Goal: Task Accomplishment & Management: Use online tool/utility

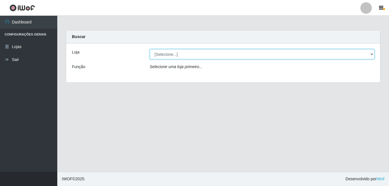
click at [175, 57] on select "[Selecione...] Ajubá Mercado" at bounding box center [262, 54] width 225 height 10
select select "402"
click at [150, 49] on select "[Selecione...] Ajubá Mercado" at bounding box center [262, 54] width 225 height 10
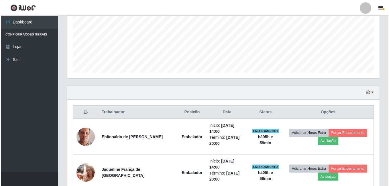
scroll to position [152, 0]
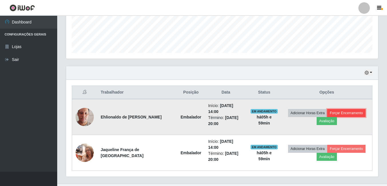
click at [351, 110] on button "Forçar Encerramento" at bounding box center [346, 113] width 38 height 8
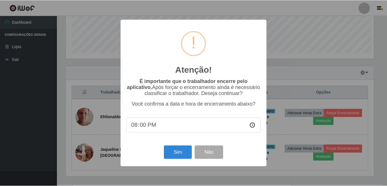
scroll to position [119, 309]
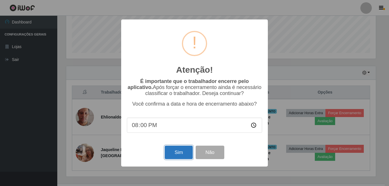
click at [175, 151] on button "Sim" at bounding box center [179, 152] width 28 height 13
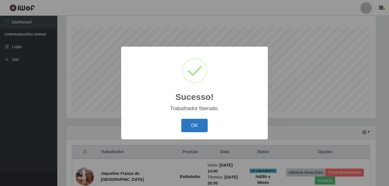
click at [190, 125] on button "OK" at bounding box center [194, 125] width 27 height 13
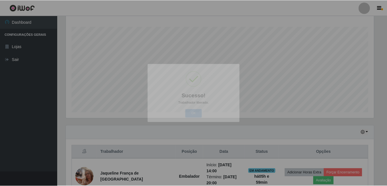
scroll to position [119, 312]
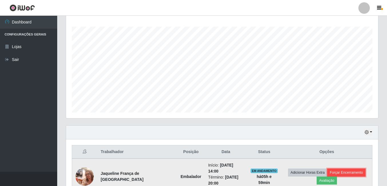
click at [348, 169] on button "Forçar Encerramento" at bounding box center [346, 173] width 38 height 8
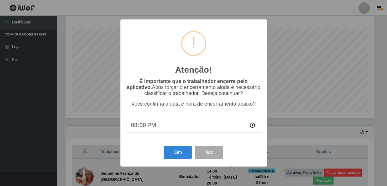
scroll to position [119, 309]
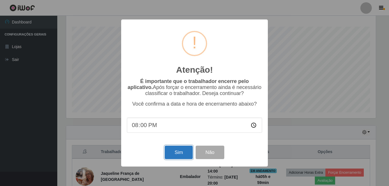
click at [180, 157] on button "Sim" at bounding box center [179, 152] width 28 height 13
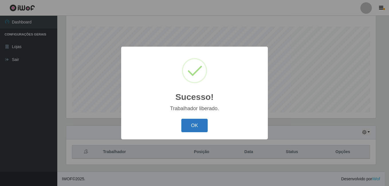
click at [197, 126] on button "OK" at bounding box center [194, 125] width 27 height 13
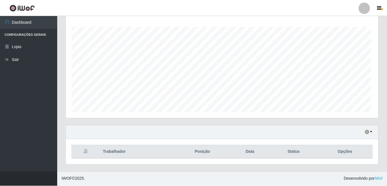
scroll to position [119, 312]
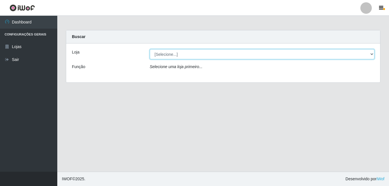
click at [161, 55] on select "[Selecione...] Ajubá Mercado" at bounding box center [262, 54] width 225 height 10
select select "402"
click at [150, 49] on select "[Selecione...] Ajubá Mercado" at bounding box center [262, 54] width 225 height 10
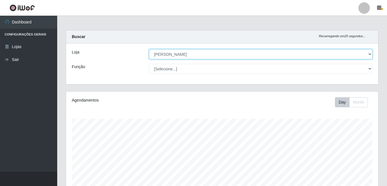
scroll to position [92, 0]
